Goal: Transaction & Acquisition: Download file/media

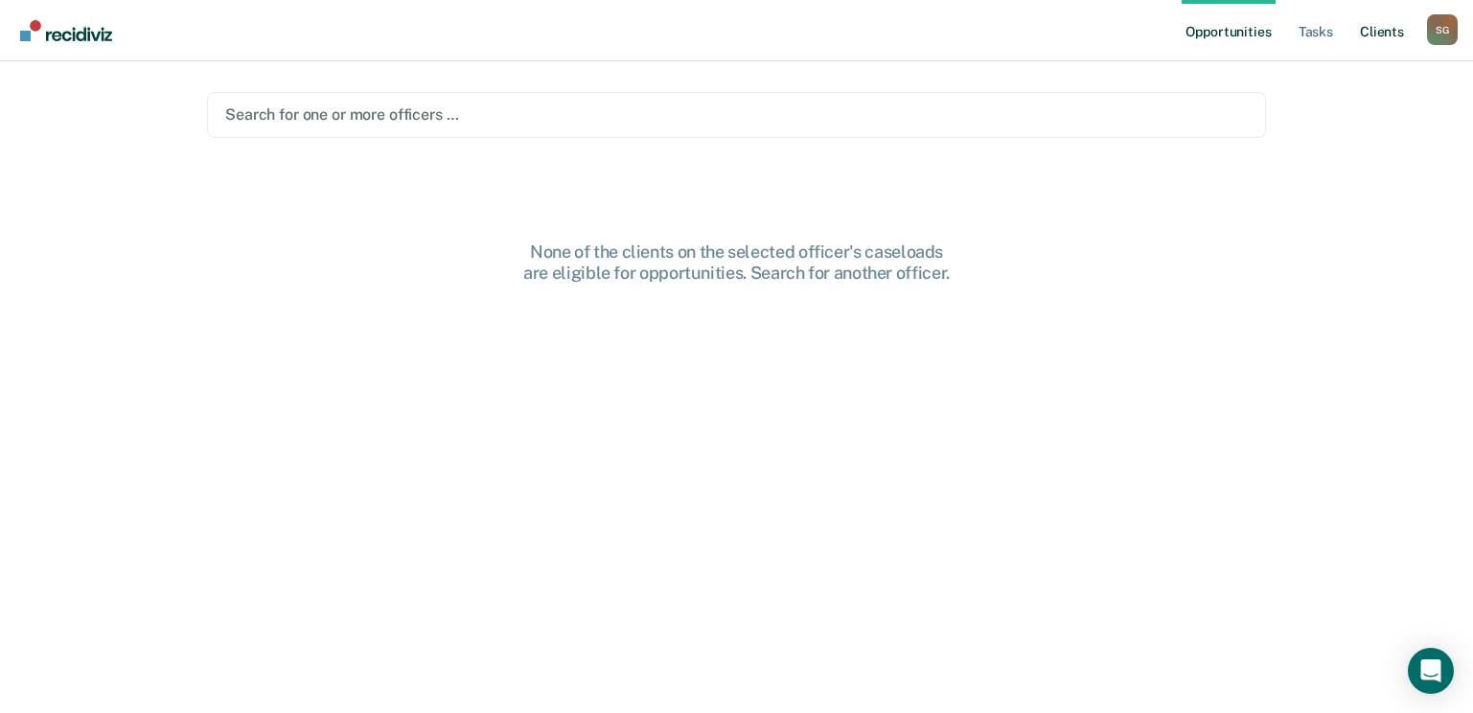
click at [1374, 29] on link "Client s" at bounding box center [1383, 30] width 52 height 61
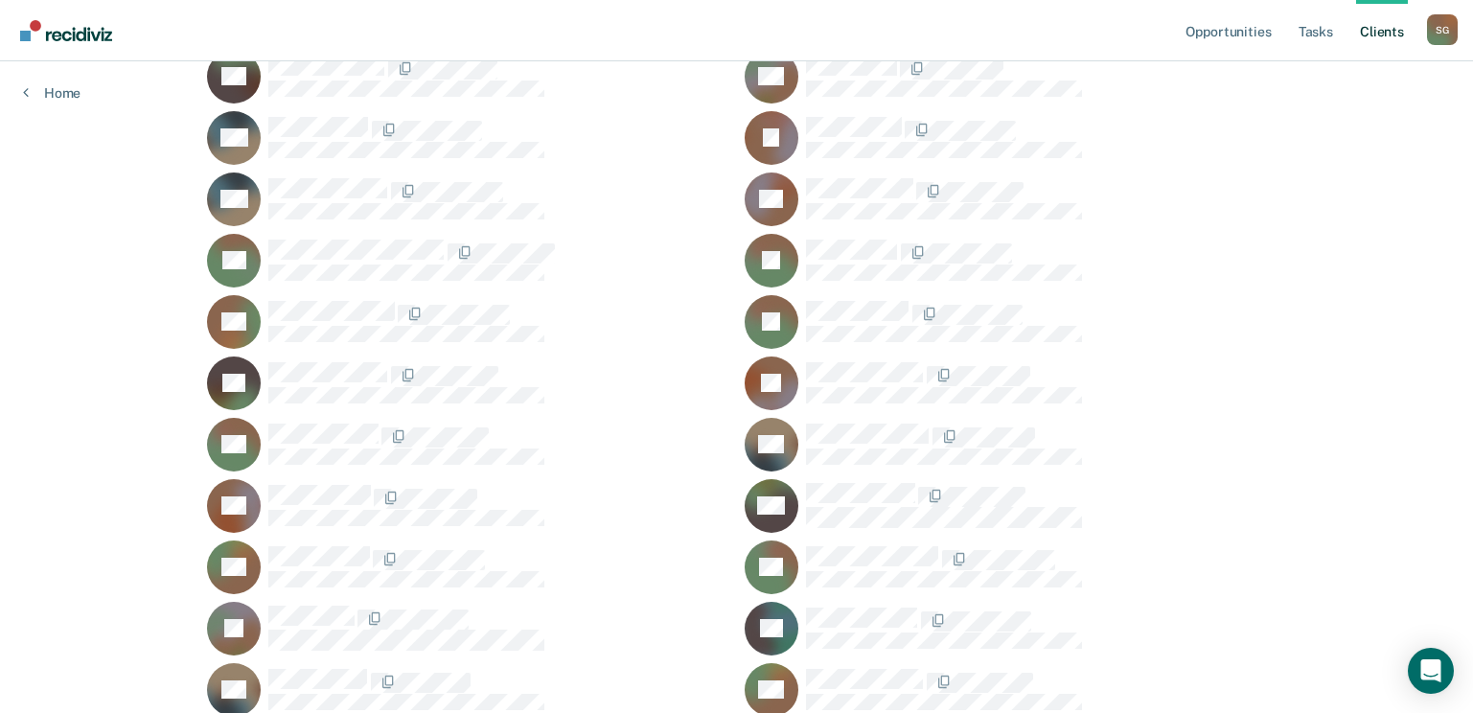
scroll to position [4314, 0]
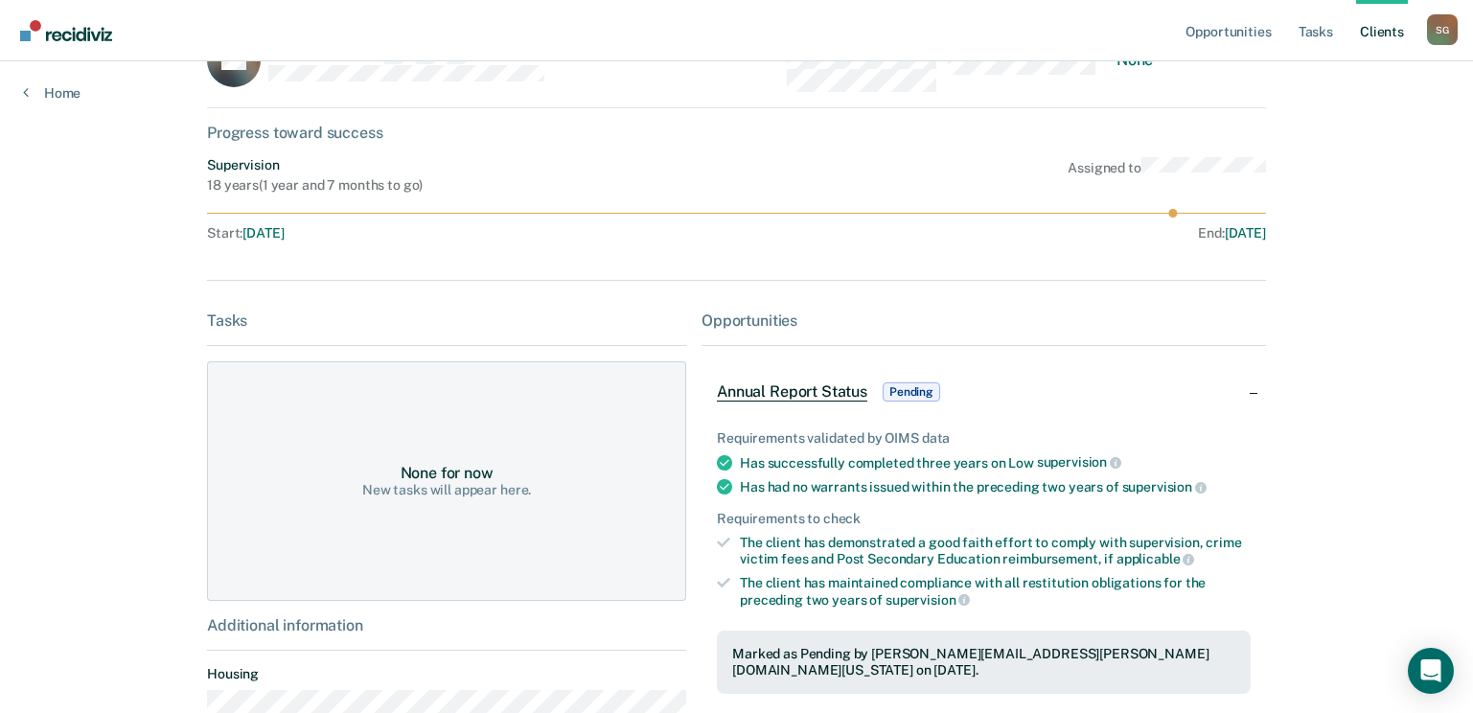
scroll to position [96, 0]
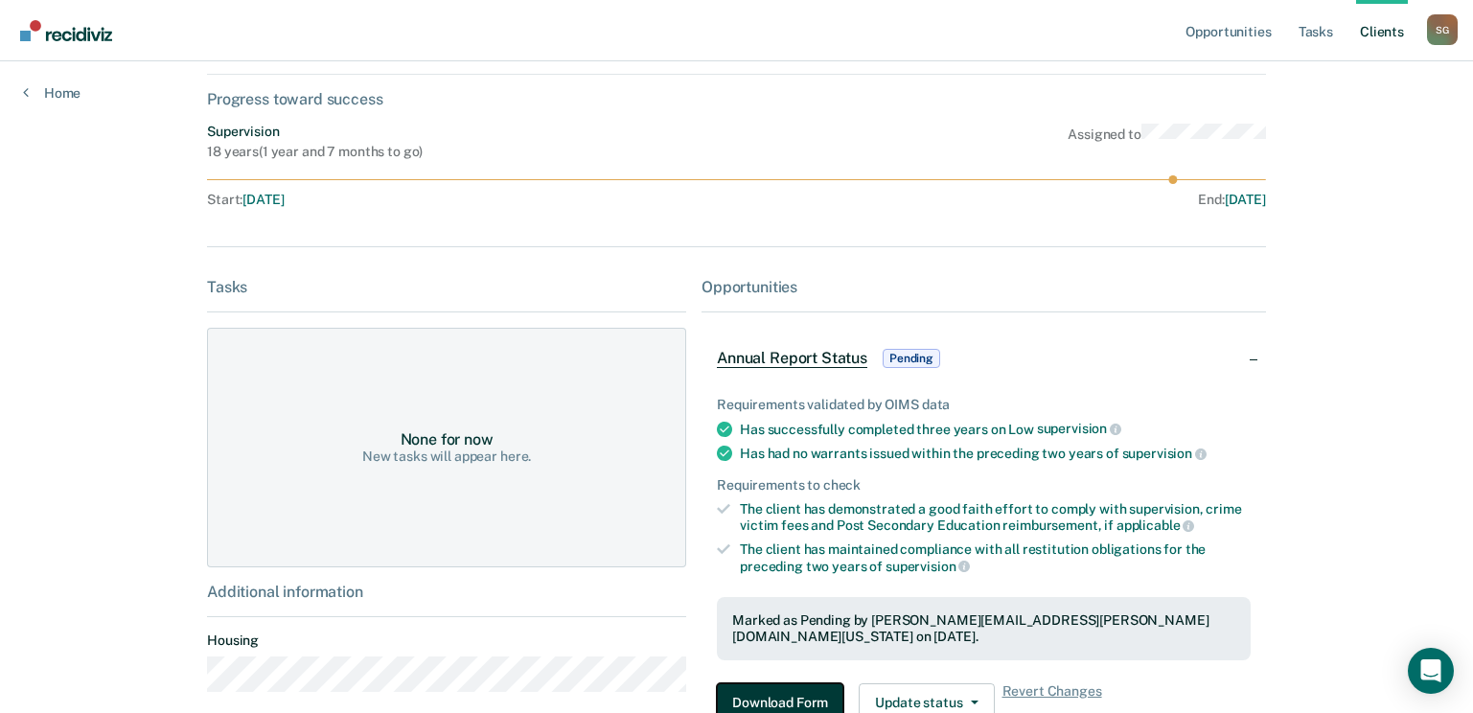
click at [735, 692] on button "Download Form" at bounding box center [780, 703] width 127 height 38
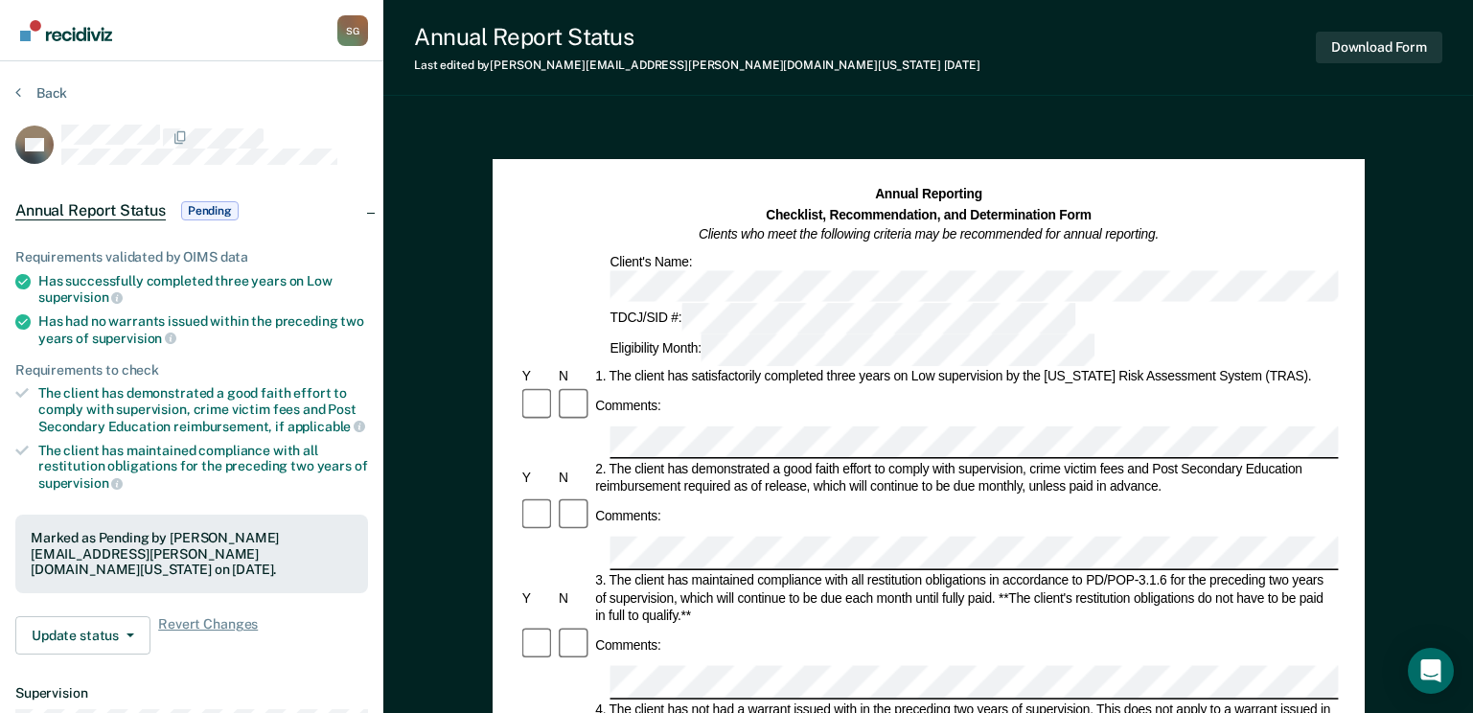
drag, startPoint x: 1413, startPoint y: 2, endPoint x: 891, endPoint y: 104, distance: 532.3
click at [891, 104] on div "Annual Report Status Last edited by [PERSON_NAME][EMAIL_ADDRESS][PERSON_NAME][D…" at bounding box center [928, 678] width 1090 height 1357
click at [1389, 35] on button "Download Form" at bounding box center [1379, 48] width 127 height 32
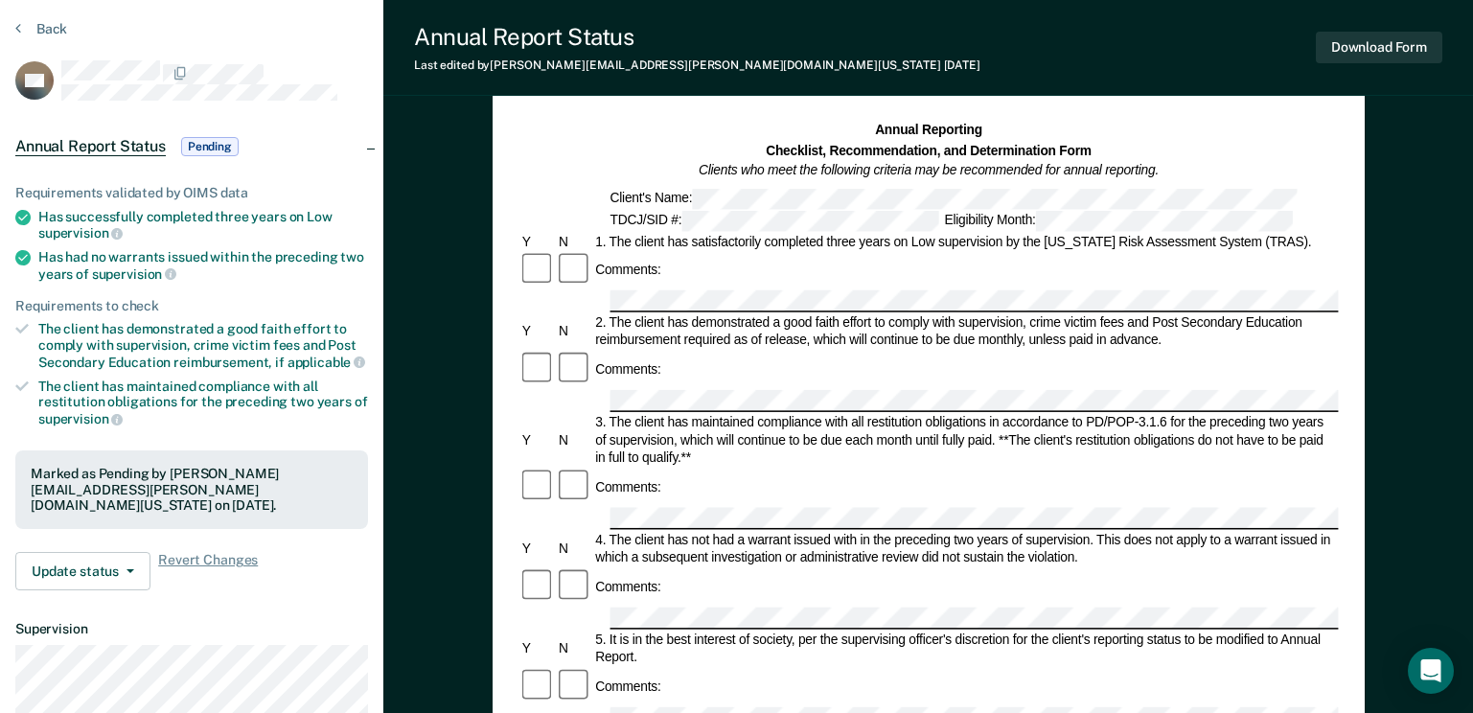
scroll to position [192, 0]
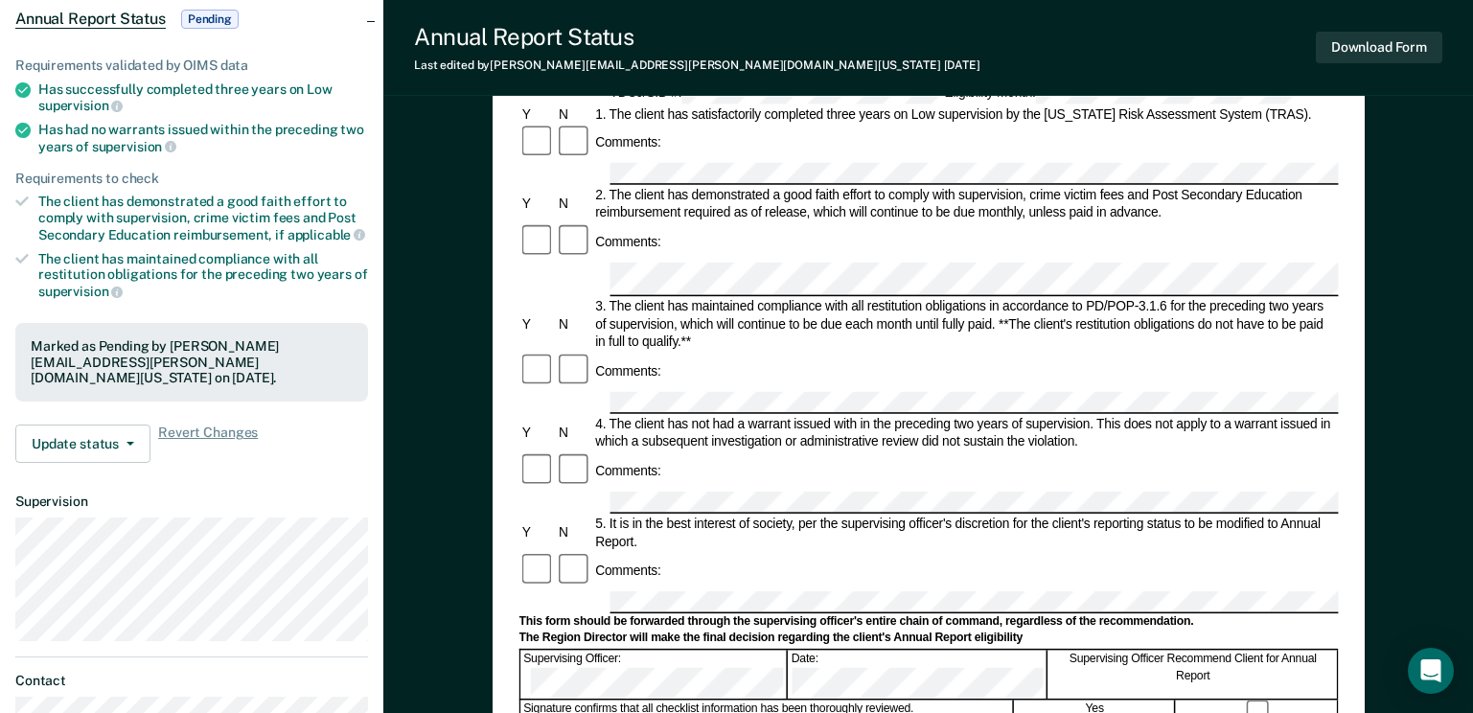
click at [1363, 276] on div "Annual Reporting Checklist, Recommendation, and Determination Form Clients who …" at bounding box center [929, 535] width 872 height 1137
click at [1357, 38] on button "Download Form" at bounding box center [1379, 48] width 127 height 32
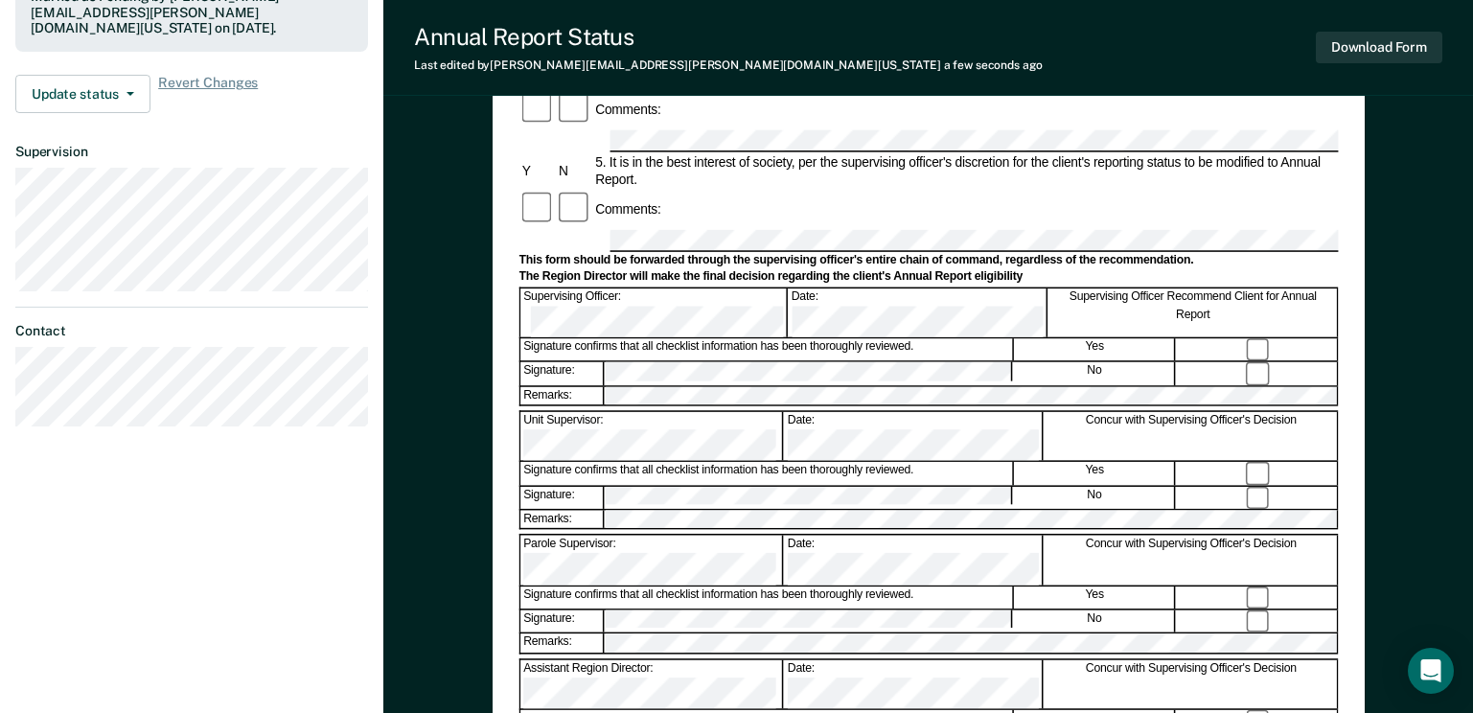
scroll to position [541, 0]
click at [1375, 41] on button "Download Form" at bounding box center [1379, 48] width 127 height 32
